Goal: Information Seeking & Learning: Learn about a topic

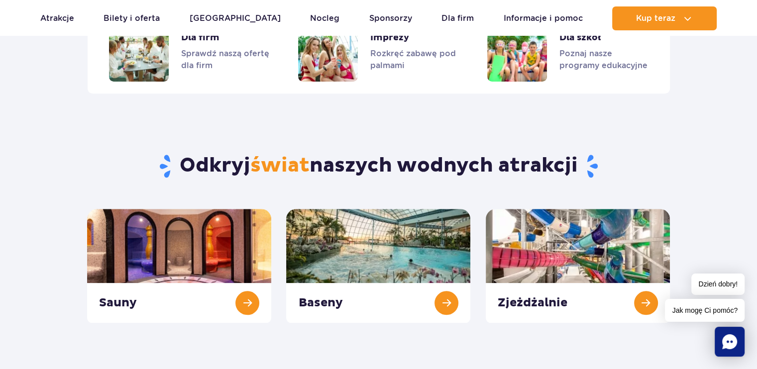
scroll to position [1094, 0]
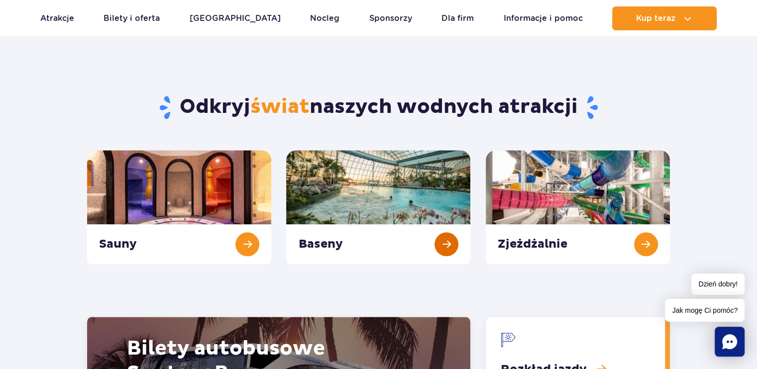
drag, startPoint x: 357, startPoint y: 207, endPoint x: 359, endPoint y: 202, distance: 5.1
click at [357, 206] on link "Baseny" at bounding box center [378, 207] width 184 height 114
click at [645, 238] on link "Zjeżdżalnie" at bounding box center [577, 207] width 184 height 114
click at [597, 214] on link "Zjeżdżalnie" at bounding box center [577, 207] width 184 height 114
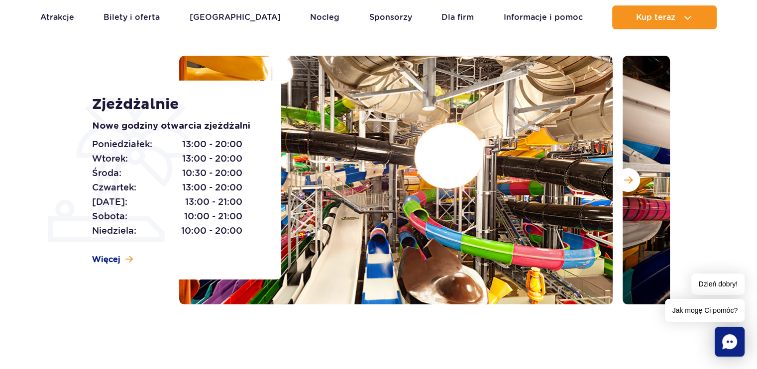
scroll to position [50, 0]
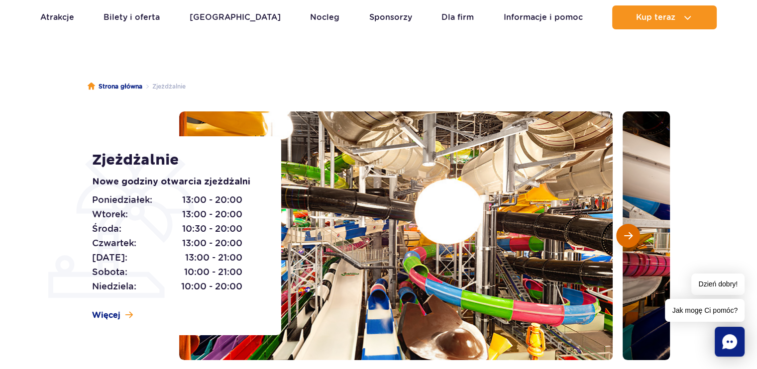
click at [634, 237] on button "Następny slajd" at bounding box center [628, 236] width 24 height 24
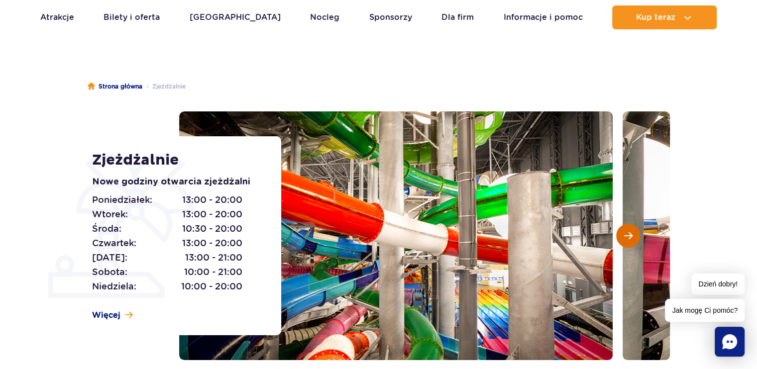
click at [634, 237] on button "Następny slajd" at bounding box center [628, 236] width 24 height 24
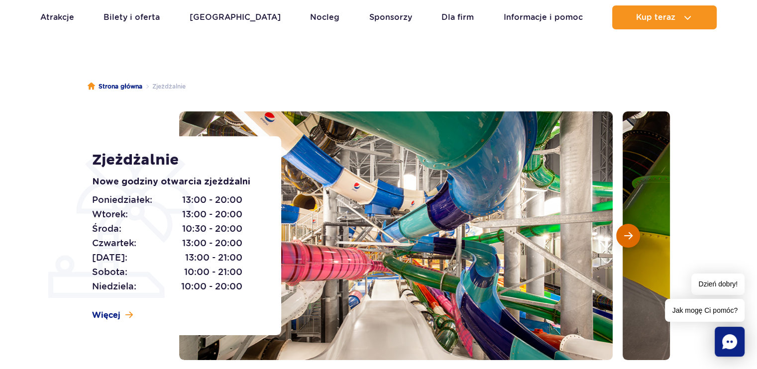
click at [634, 237] on button "Następny slajd" at bounding box center [628, 236] width 24 height 24
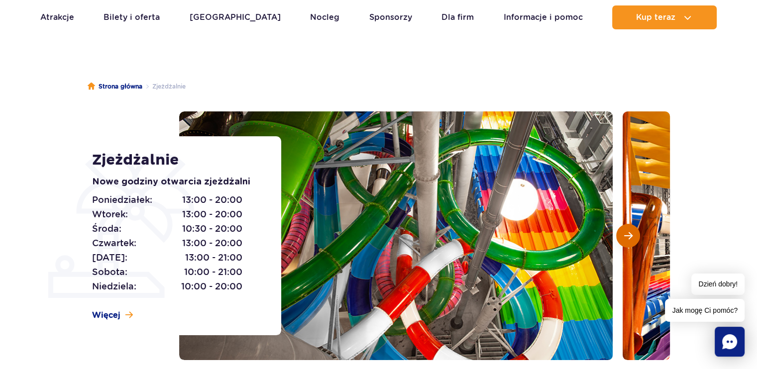
click at [634, 237] on button "Następny slajd" at bounding box center [628, 236] width 24 height 24
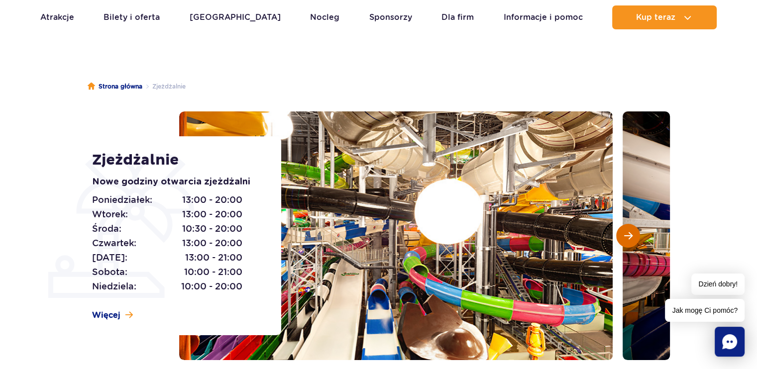
click at [634, 237] on button "Następny slajd" at bounding box center [628, 236] width 24 height 24
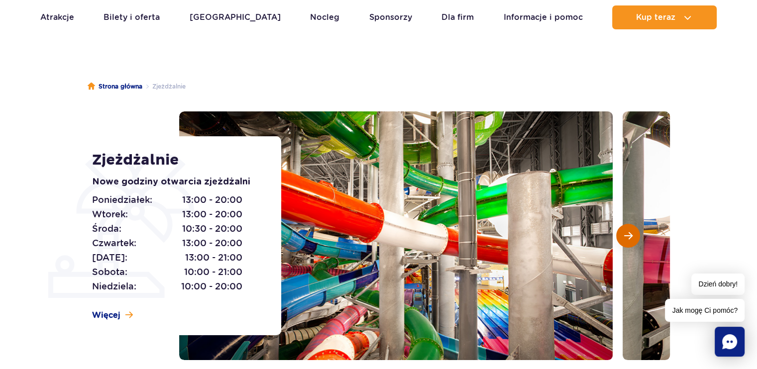
click at [634, 237] on button "Następny slajd" at bounding box center [628, 236] width 24 height 24
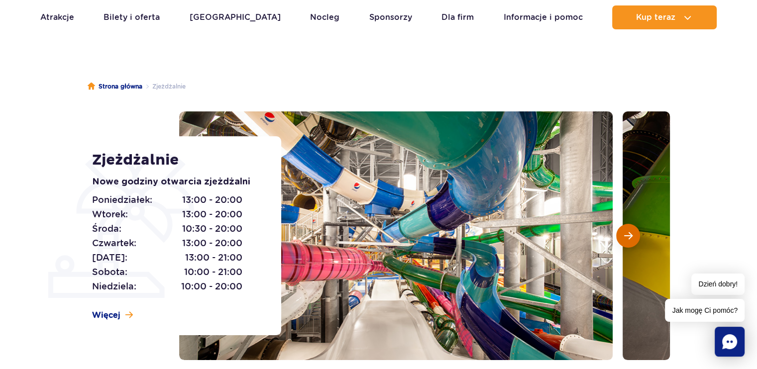
click at [634, 237] on button "Następny slajd" at bounding box center [628, 236] width 24 height 24
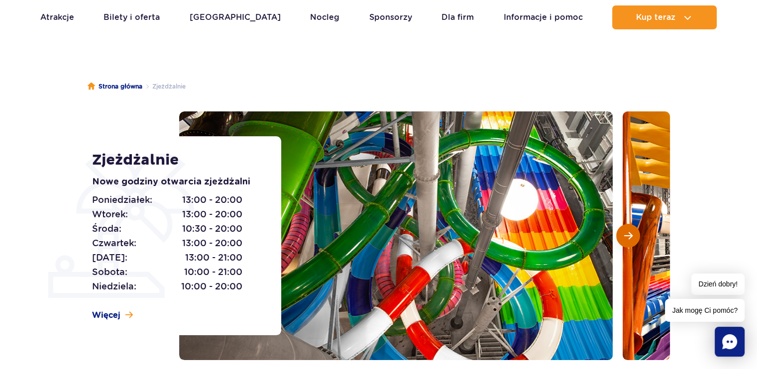
click at [634, 237] on button "Następny slajd" at bounding box center [628, 236] width 24 height 24
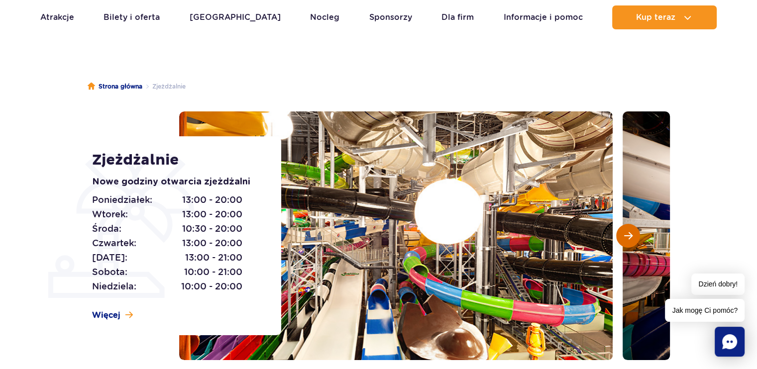
click at [634, 237] on button "Następny slajd" at bounding box center [628, 236] width 24 height 24
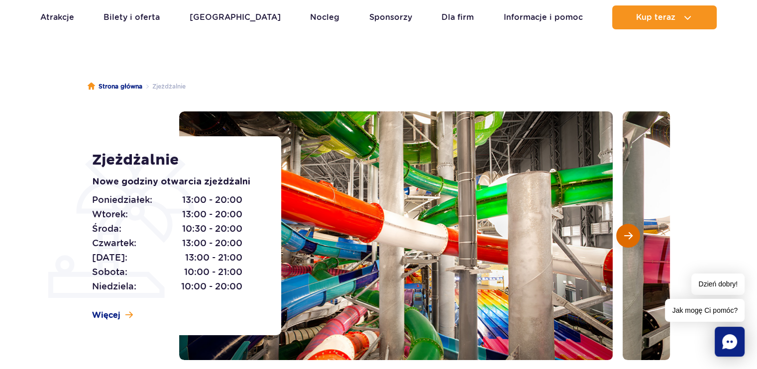
click at [634, 237] on button "Następny slajd" at bounding box center [628, 236] width 24 height 24
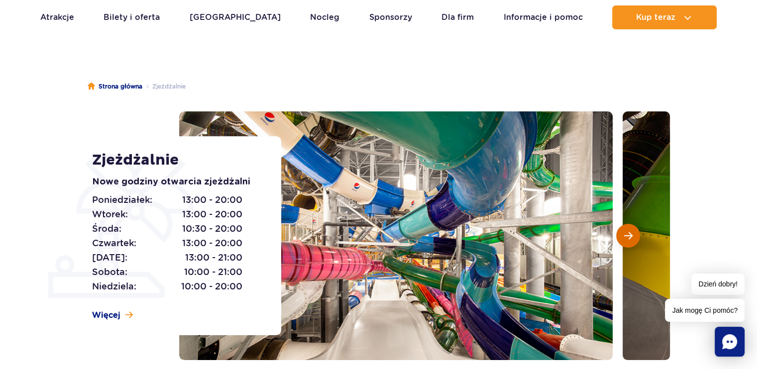
click at [634, 237] on button "Następny slajd" at bounding box center [628, 236] width 24 height 24
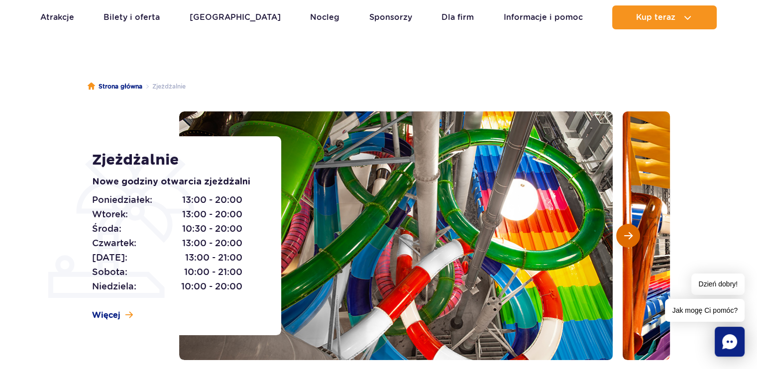
click at [634, 237] on button "Następny slajd" at bounding box center [628, 236] width 24 height 24
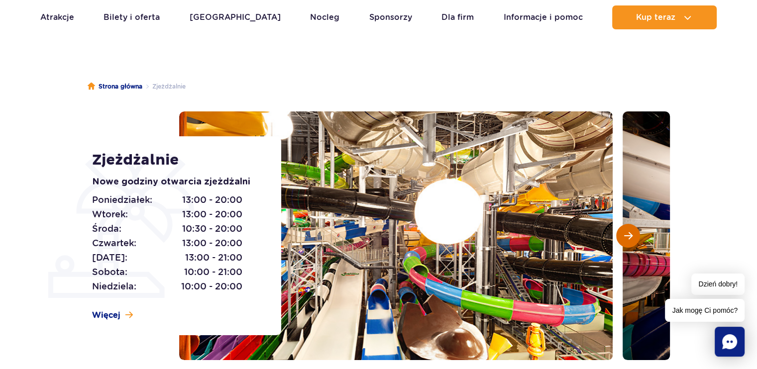
click at [634, 237] on button "Następny slajd" at bounding box center [628, 236] width 24 height 24
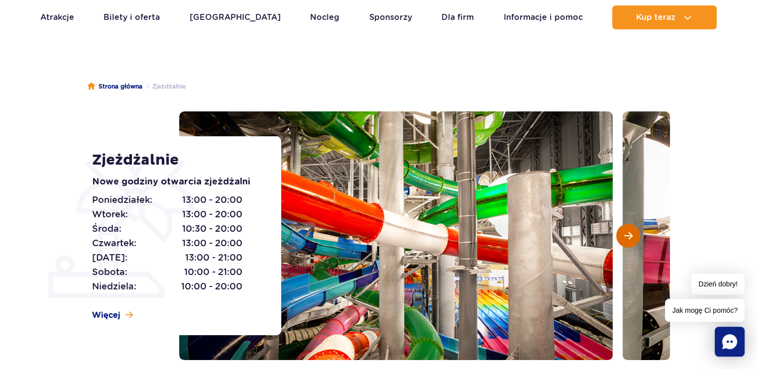
click at [634, 237] on button "Następny slajd" at bounding box center [628, 236] width 24 height 24
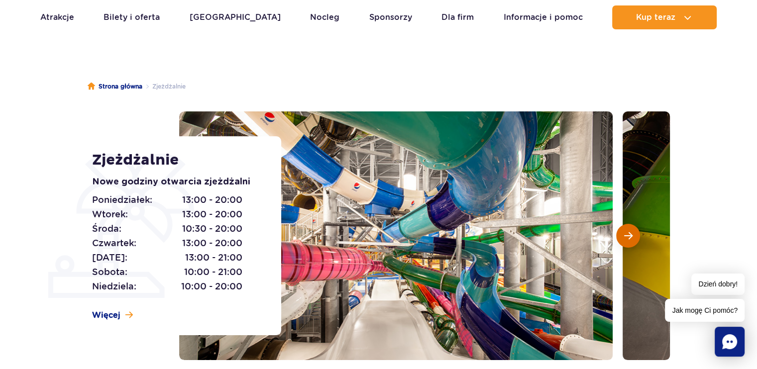
click at [634, 237] on button "Następny slajd" at bounding box center [628, 236] width 24 height 24
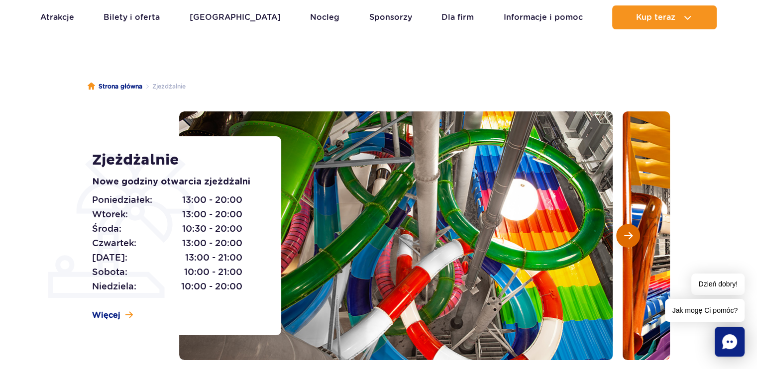
click at [634, 237] on button "Następny slajd" at bounding box center [628, 236] width 24 height 24
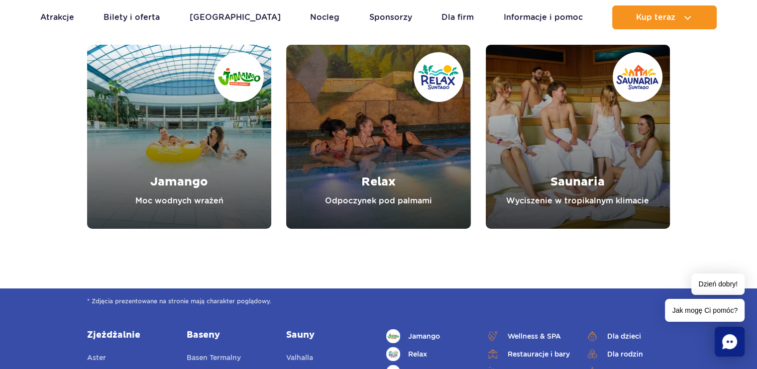
scroll to position [3581, 0]
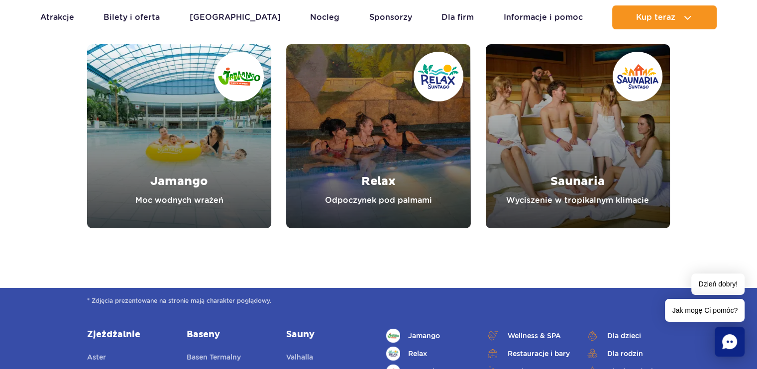
click at [343, 135] on link "Relax" at bounding box center [378, 136] width 184 height 184
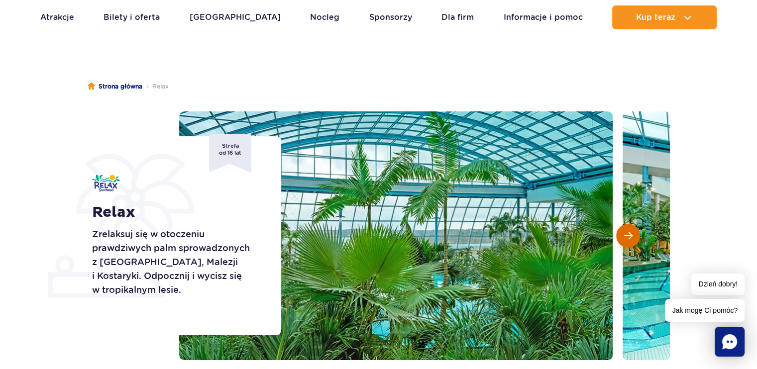
click at [633, 238] on button "Następny slajd" at bounding box center [628, 236] width 24 height 24
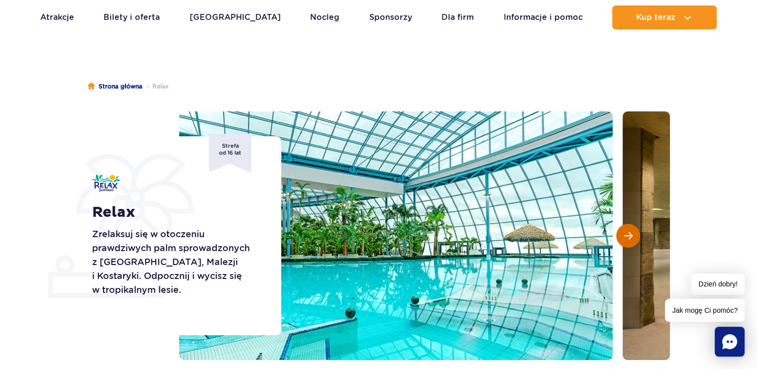
click at [633, 238] on button "Następny slajd" at bounding box center [628, 236] width 24 height 24
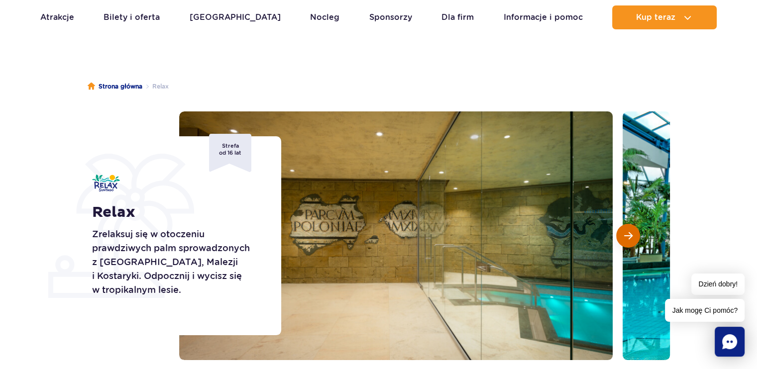
click at [633, 238] on button "Następny slajd" at bounding box center [628, 236] width 24 height 24
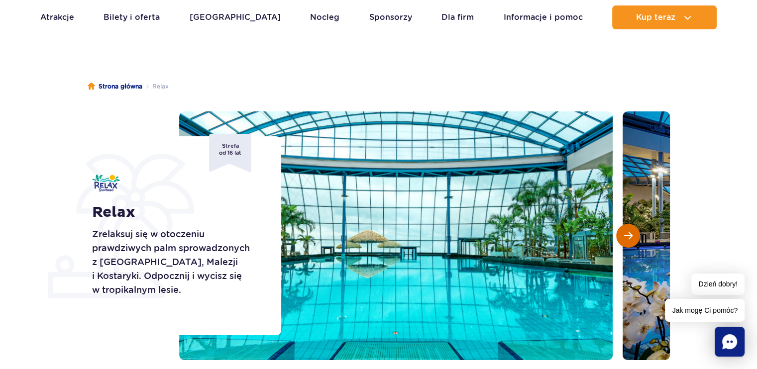
click at [633, 238] on button "Następny slajd" at bounding box center [628, 236] width 24 height 24
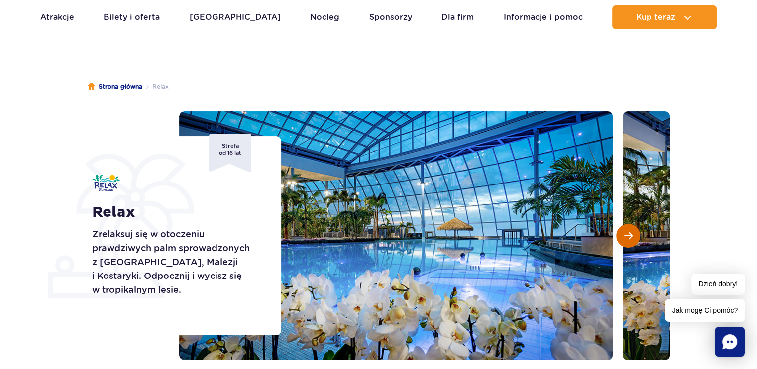
click at [633, 238] on button "Następny slajd" at bounding box center [628, 236] width 24 height 24
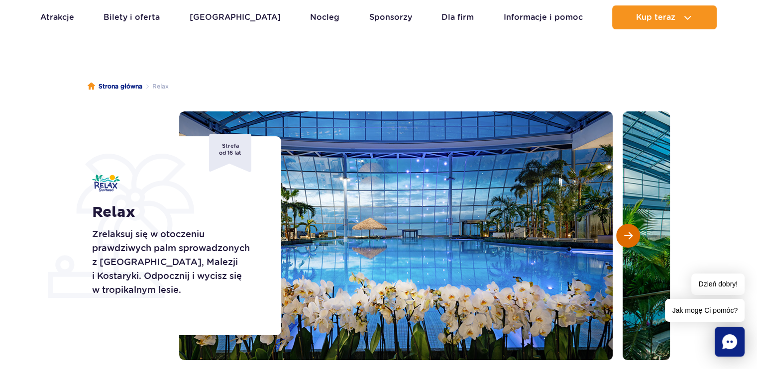
click at [633, 238] on button "Następny slajd" at bounding box center [628, 236] width 24 height 24
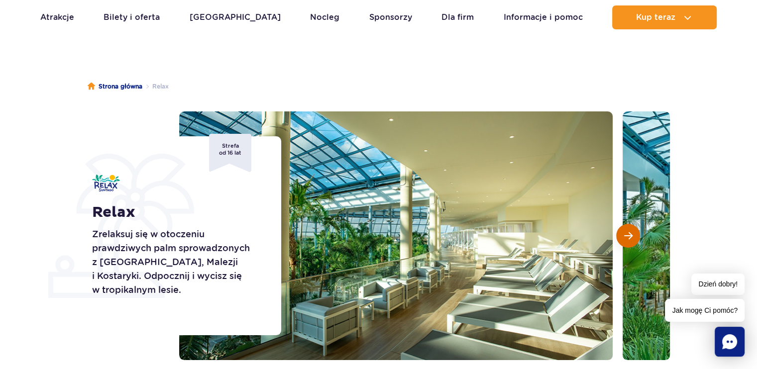
click at [633, 238] on button "Następny slajd" at bounding box center [628, 236] width 24 height 24
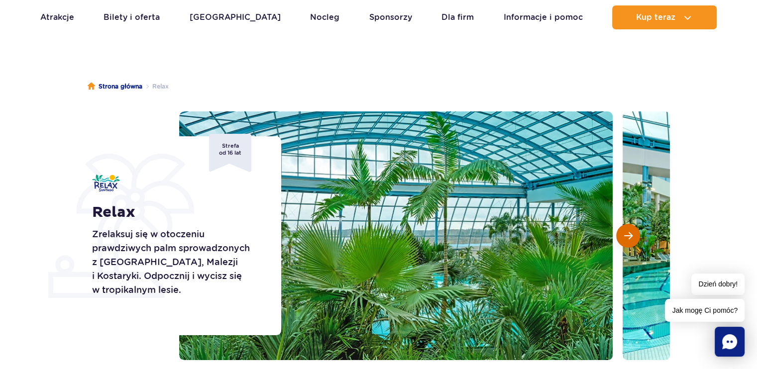
click at [633, 238] on button "Następny slajd" at bounding box center [628, 236] width 24 height 24
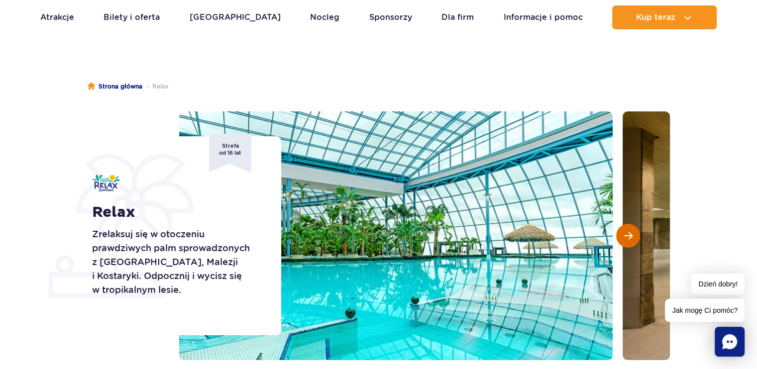
click at [633, 238] on button "Następny slajd" at bounding box center [628, 236] width 24 height 24
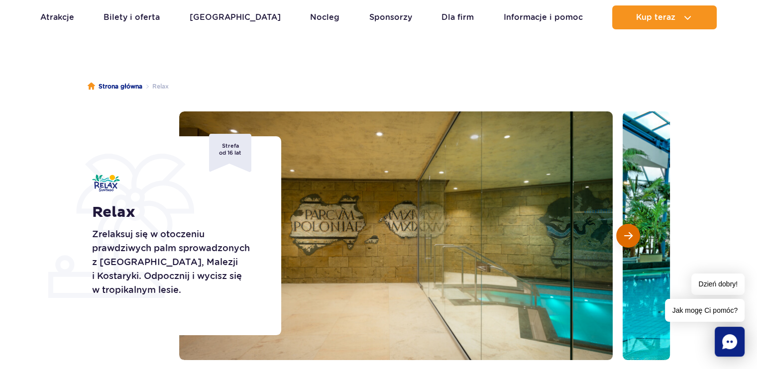
click at [633, 238] on button "Następny slajd" at bounding box center [628, 236] width 24 height 24
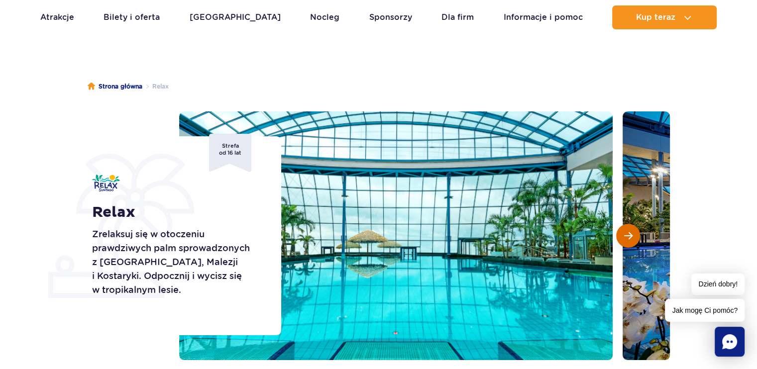
click at [633, 238] on button "Następny slajd" at bounding box center [628, 236] width 24 height 24
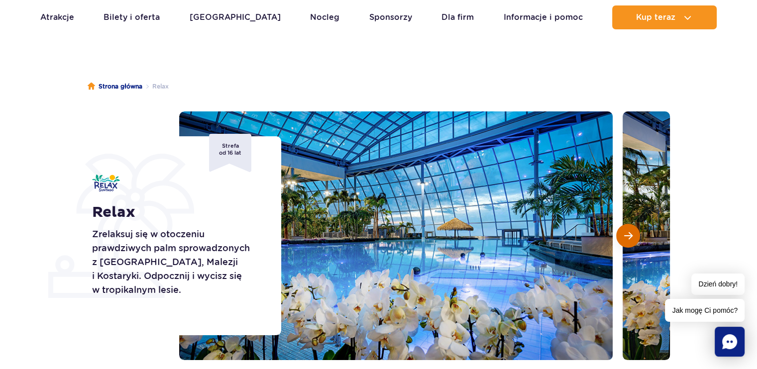
click at [633, 238] on button "Następny slajd" at bounding box center [628, 236] width 24 height 24
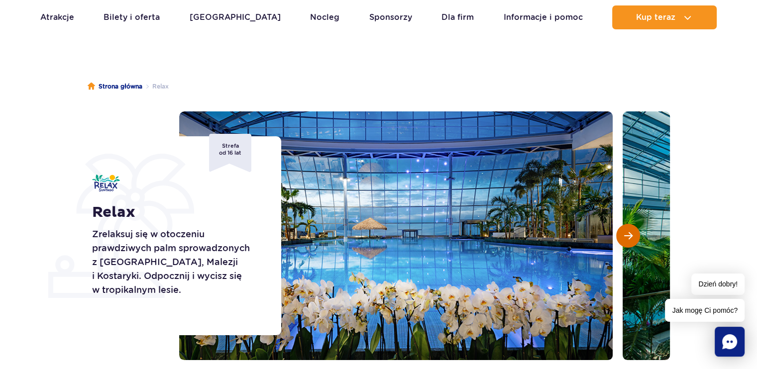
click at [633, 238] on button "Następny slajd" at bounding box center [628, 236] width 24 height 24
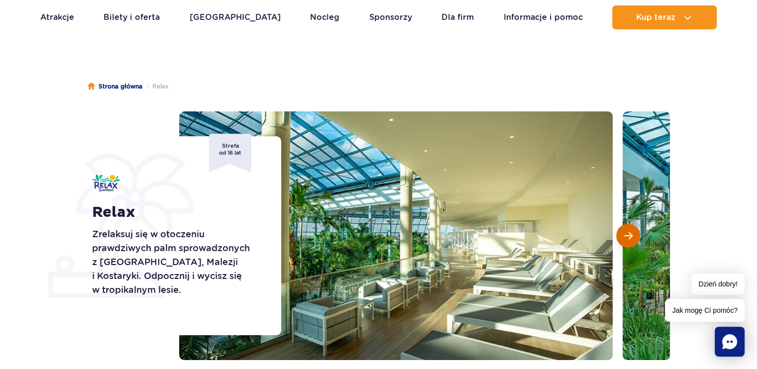
click at [633, 238] on button "Następny slajd" at bounding box center [628, 236] width 24 height 24
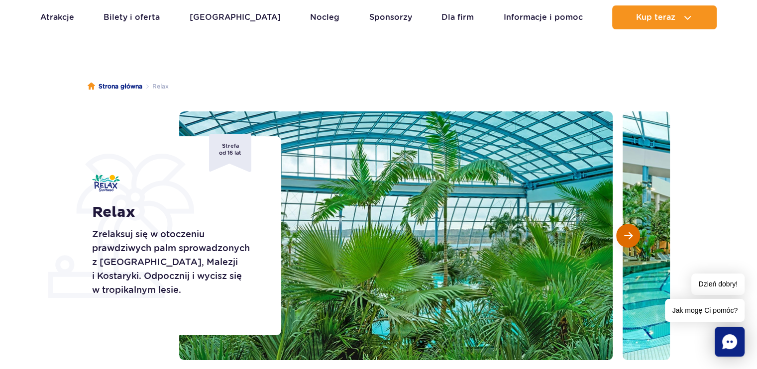
click at [633, 238] on button "Następny slajd" at bounding box center [628, 236] width 24 height 24
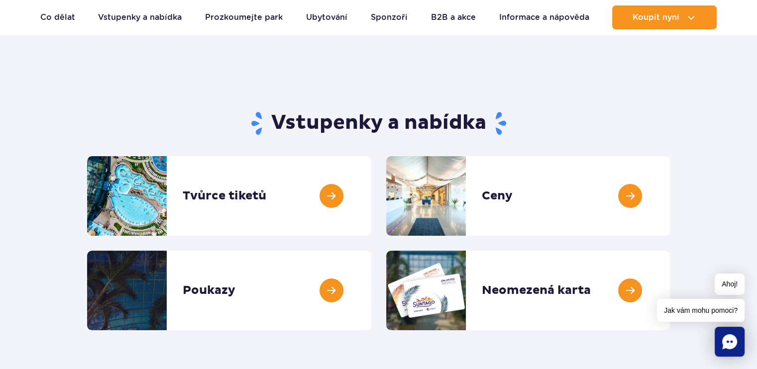
scroll to position [50, 0]
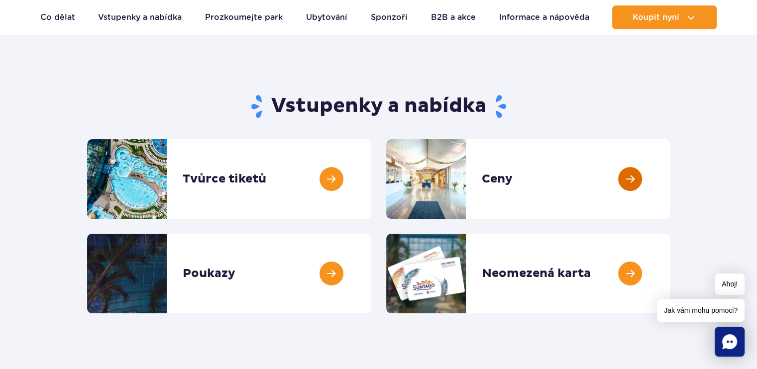
click at [669, 174] on link at bounding box center [669, 179] width 0 height 80
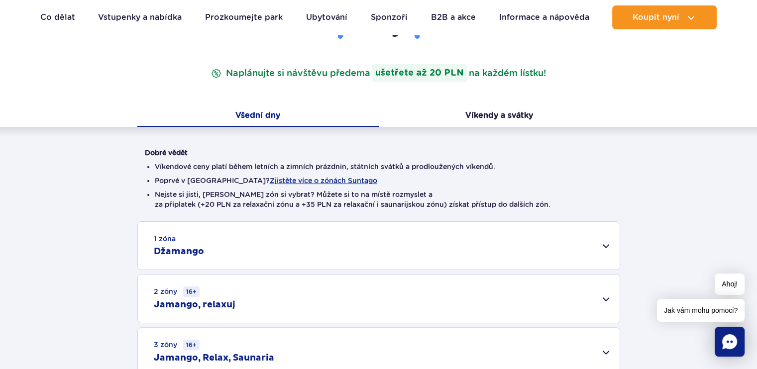
scroll to position [249, 0]
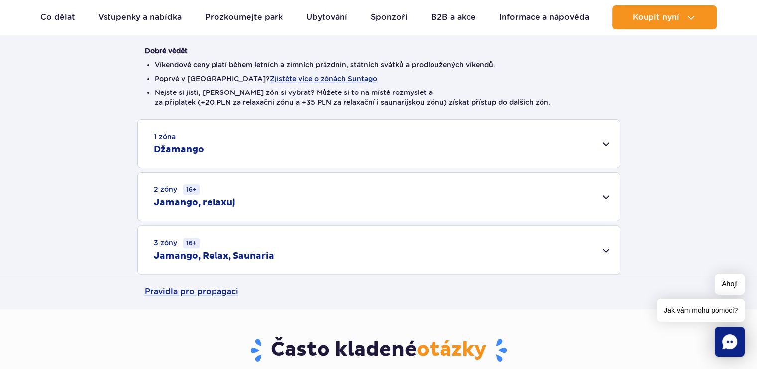
click at [607, 142] on div "1 zóna Džamango" at bounding box center [378, 144] width 481 height 48
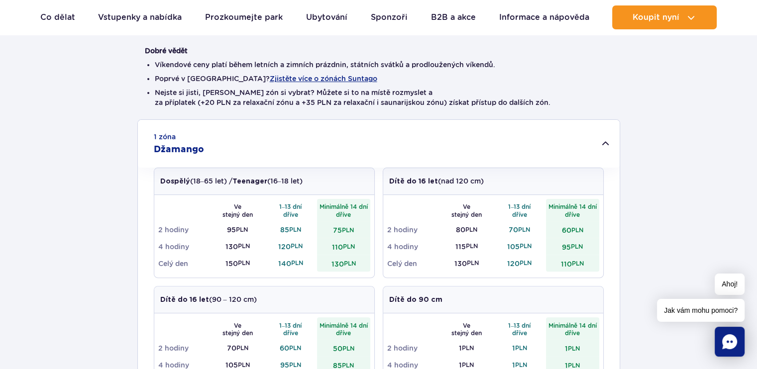
click at [607, 142] on div "1 zóna Džamango" at bounding box center [378, 144] width 481 height 48
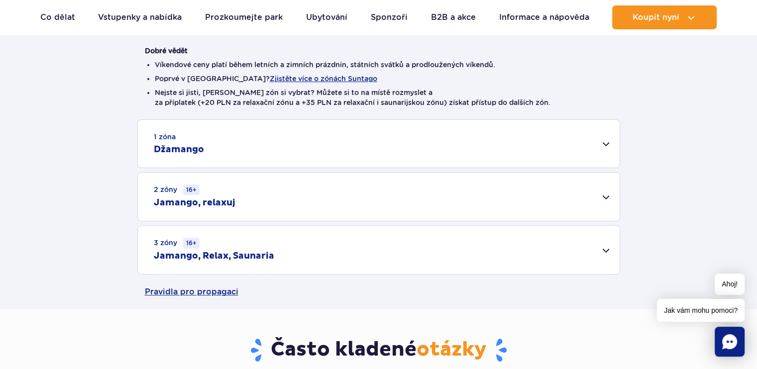
click at [607, 142] on div "1 zóna Džamango" at bounding box center [378, 144] width 481 height 48
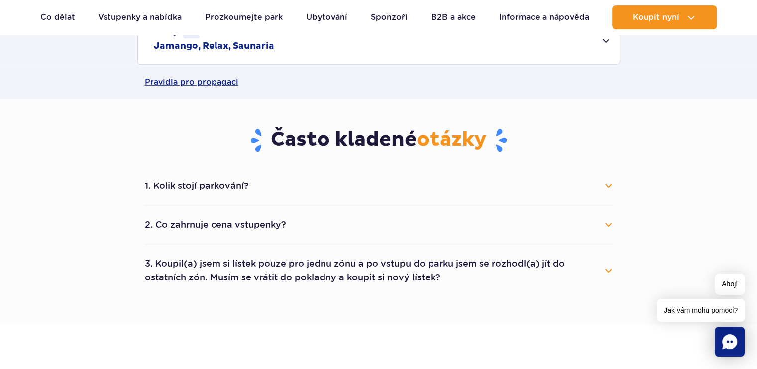
scroll to position [846, 0]
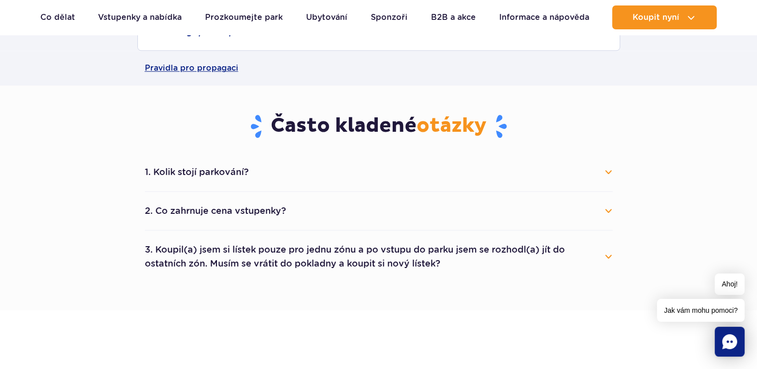
click at [229, 174] on font "1. Kolik stojí parkování?" at bounding box center [197, 172] width 104 height 10
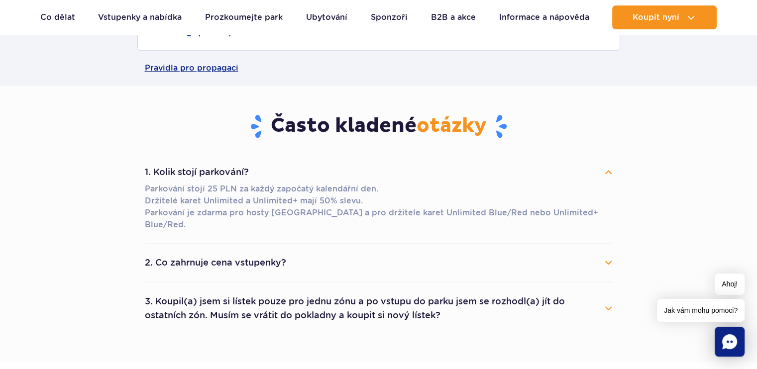
click at [198, 257] on font "2. Co zahrnuje cena vstupenky?" at bounding box center [215, 262] width 141 height 10
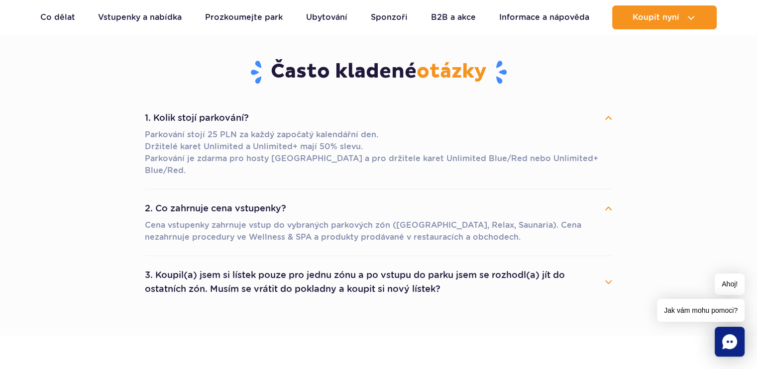
scroll to position [945, 0]
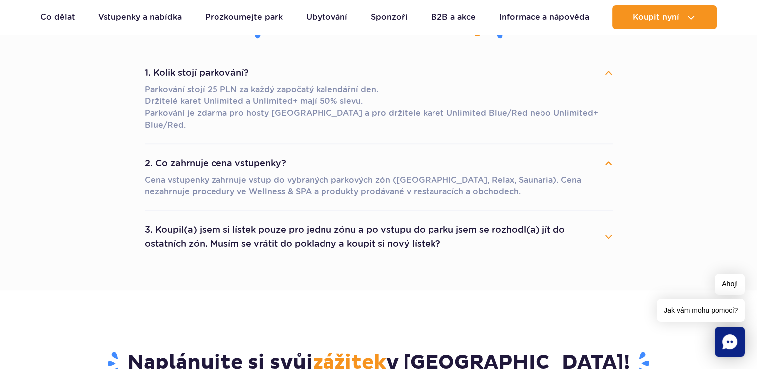
click at [238, 229] on font "3. Koupil(a) jsem si lístek pouze pro jednu zónu a po vstupu do parku jsem se r…" at bounding box center [355, 236] width 420 height 24
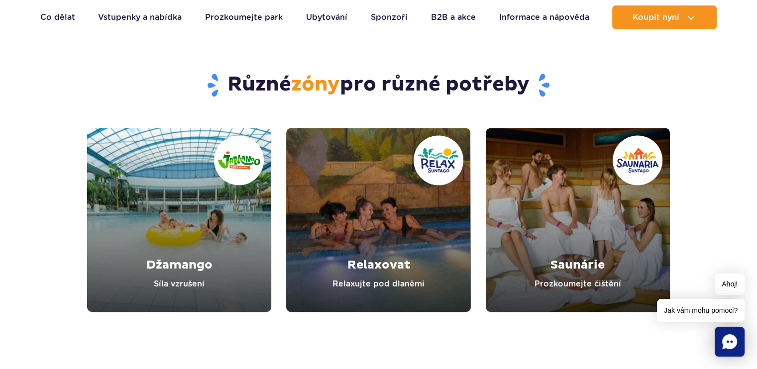
scroll to position [1542, 0]
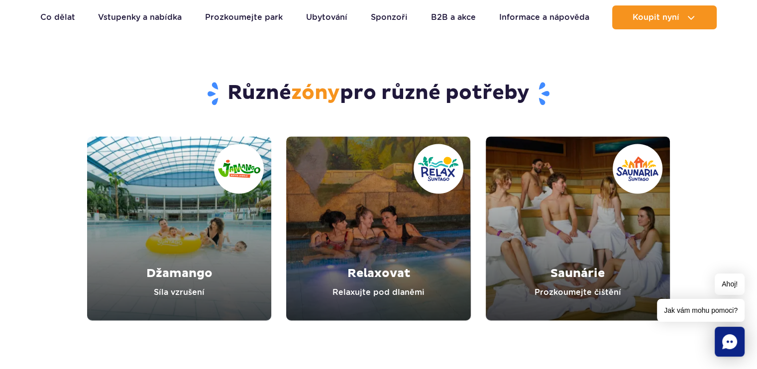
click at [376, 272] on link "Relaxovat" at bounding box center [378, 228] width 184 height 184
click at [169, 267] on link "Džamango" at bounding box center [179, 228] width 184 height 184
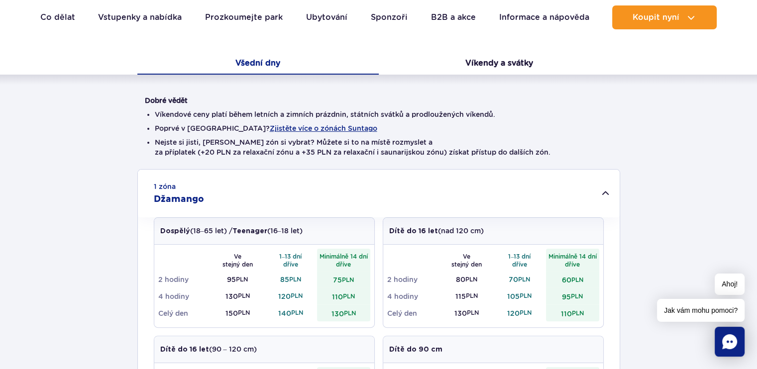
scroll to position [348, 0]
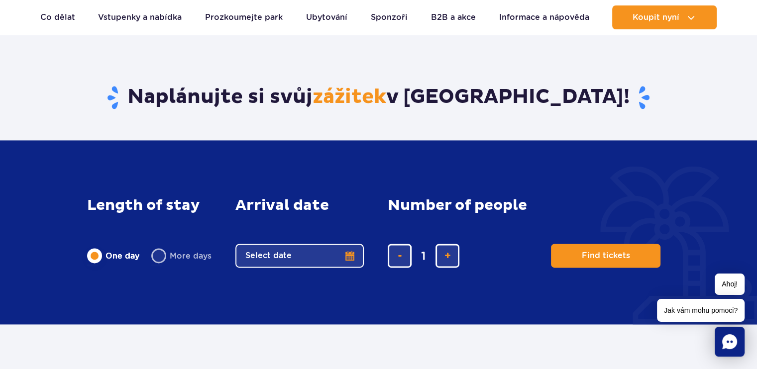
scroll to position [1343, 0]
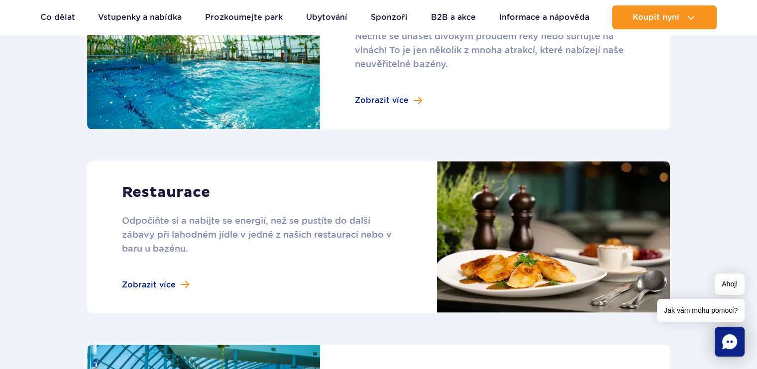
scroll to position [895, 0]
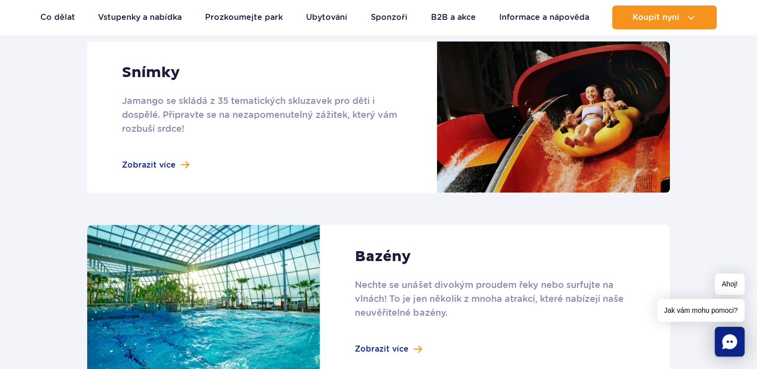
click at [394, 349] on link at bounding box center [378, 301] width 582 height 153
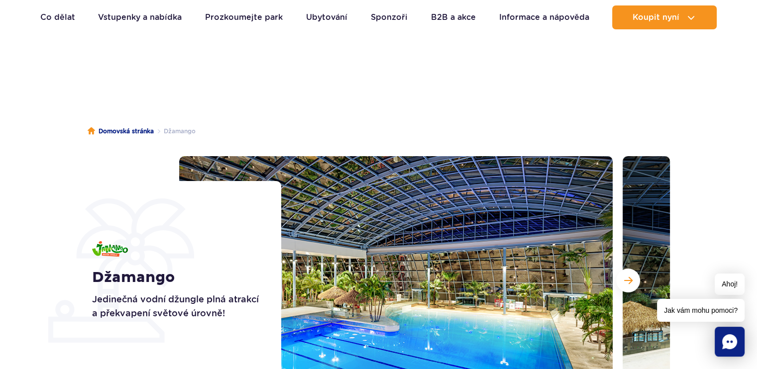
scroll to position [0, 0]
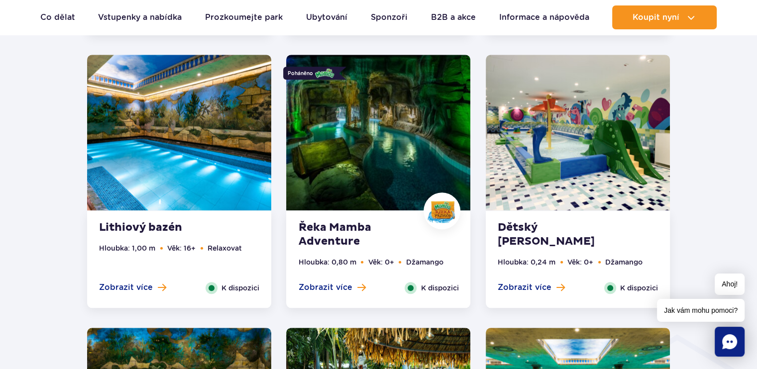
scroll to position [846, 0]
